Goal: Navigation & Orientation: Find specific page/section

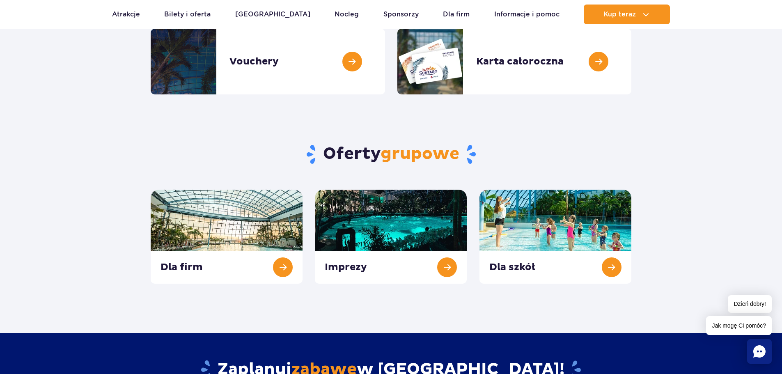
scroll to position [411, 0]
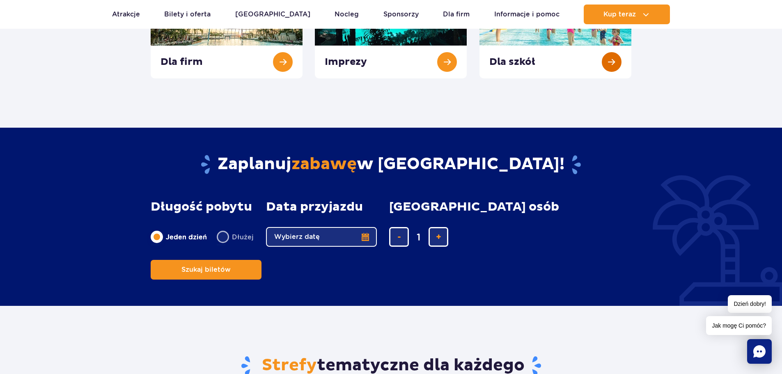
click at [517, 60] on link at bounding box center [555, 31] width 152 height 94
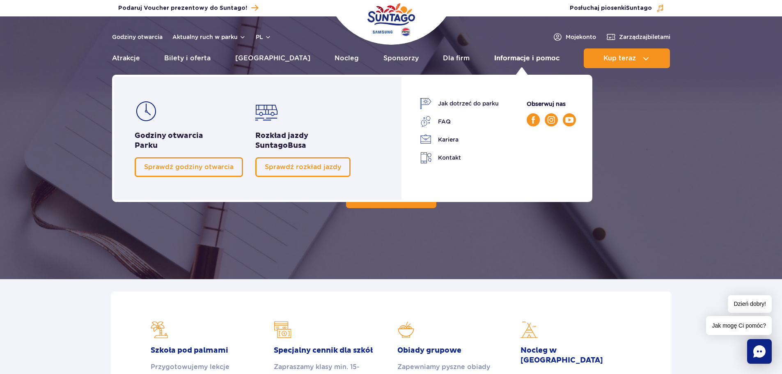
click at [528, 54] on link "Informacje i pomoc" at bounding box center [526, 58] width 65 height 20
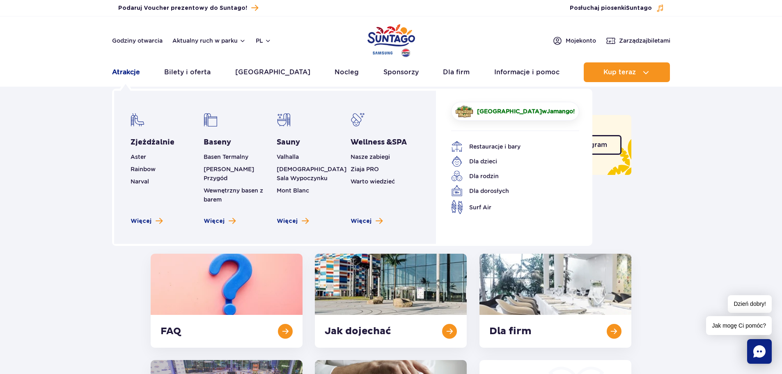
click at [129, 71] on link "Atrakcje" at bounding box center [126, 72] width 28 height 20
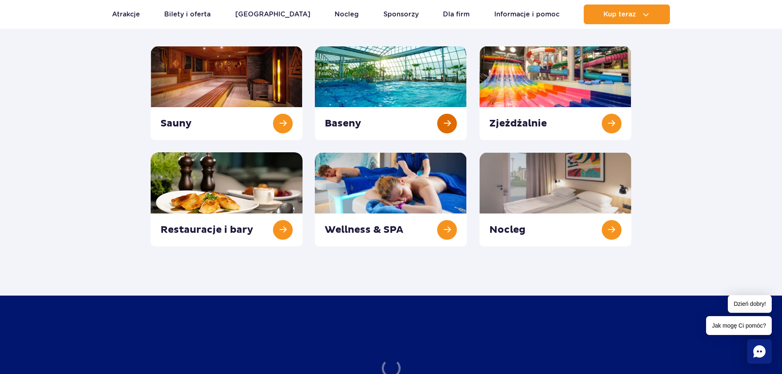
scroll to position [164, 0]
